Goal: Check status: Check status

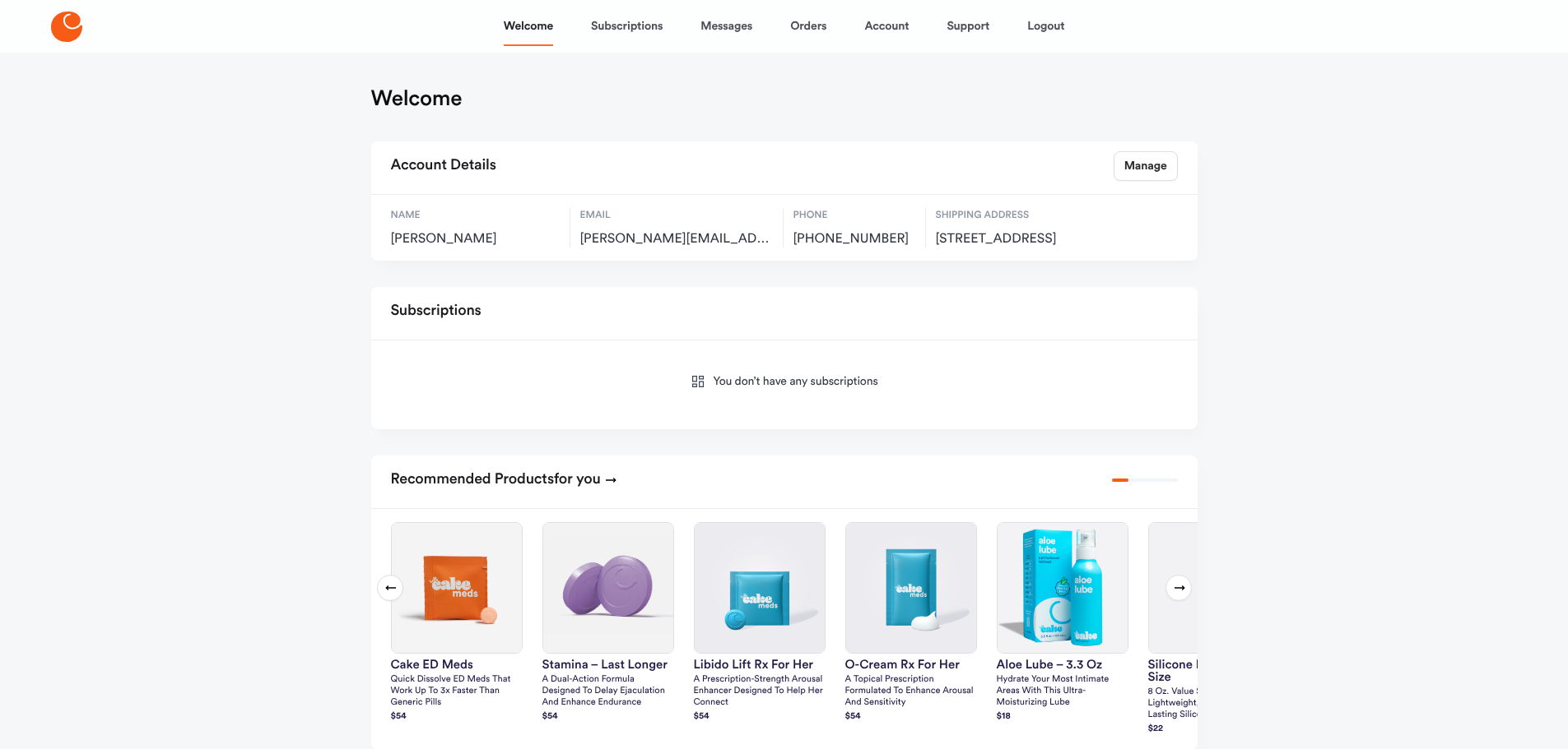
click at [828, 31] on div "Welcome Subscriptions Messages Orders Account Support Logout" at bounding box center [784, 27] width 562 height 40
click at [806, 19] on link "Orders" at bounding box center [808, 27] width 36 height 40
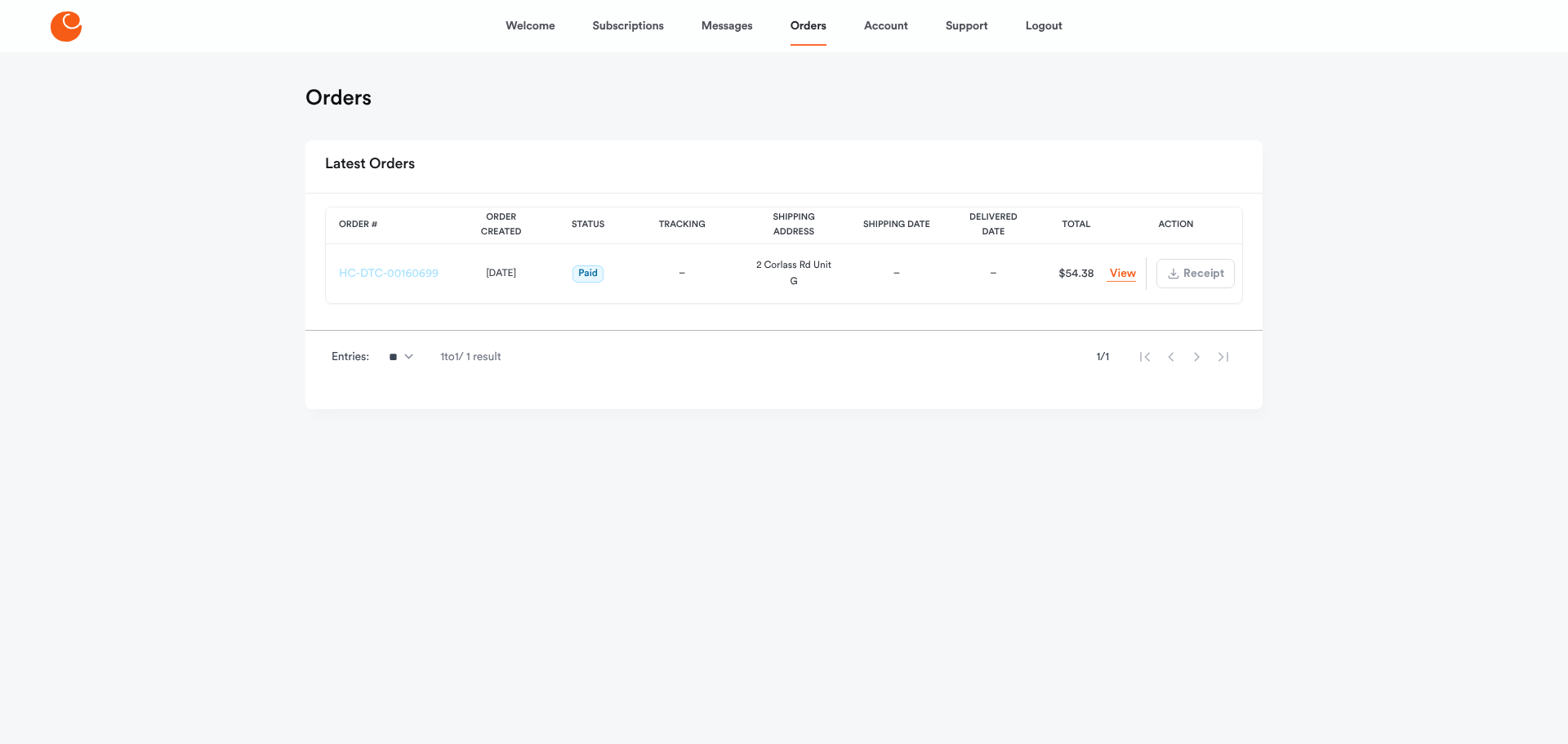
click at [387, 268] on link "HC-DTC-00160699" at bounding box center [389, 274] width 100 height 11
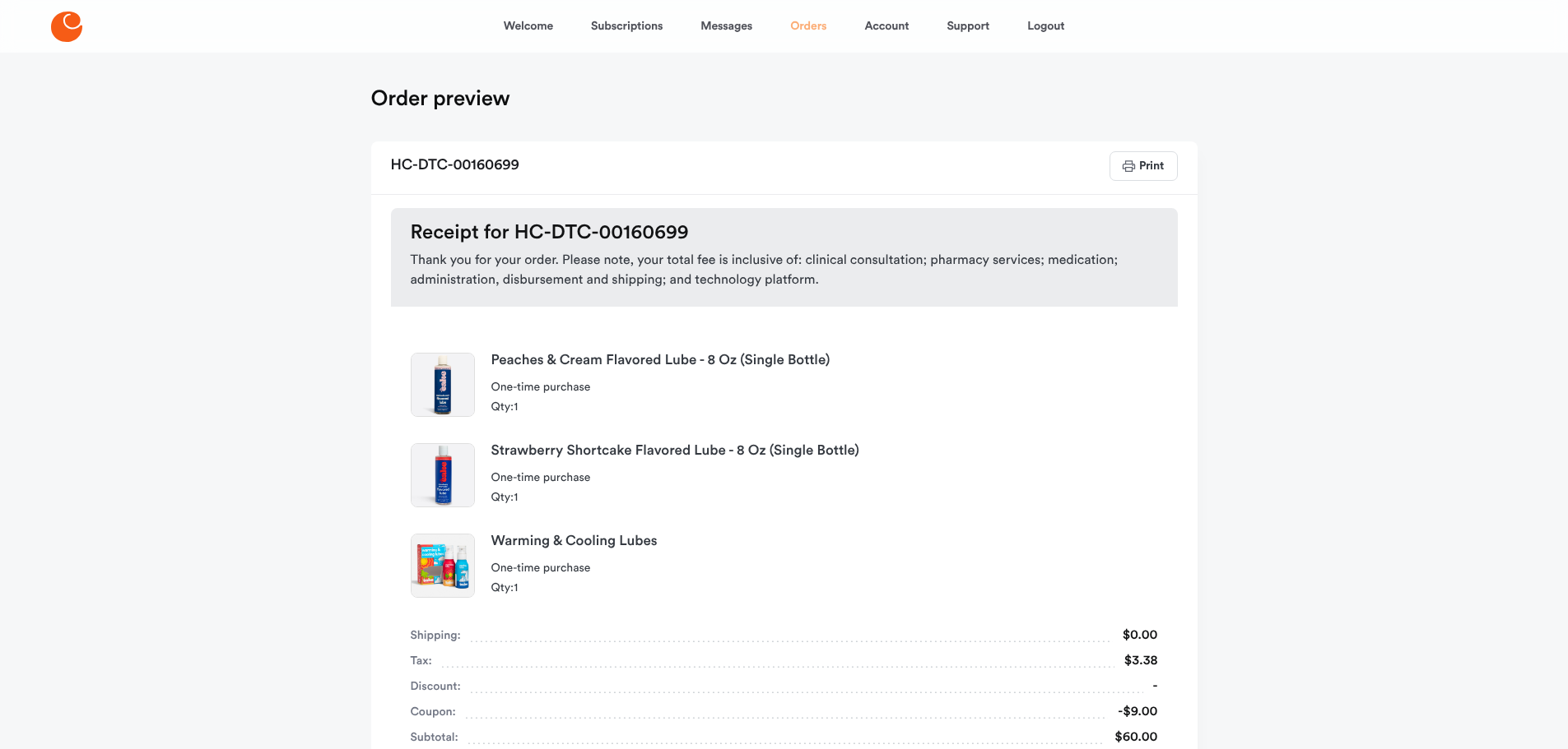
click at [796, 23] on link "Orders" at bounding box center [808, 27] width 36 height 40
